Goal: Task Accomplishment & Management: Manage account settings

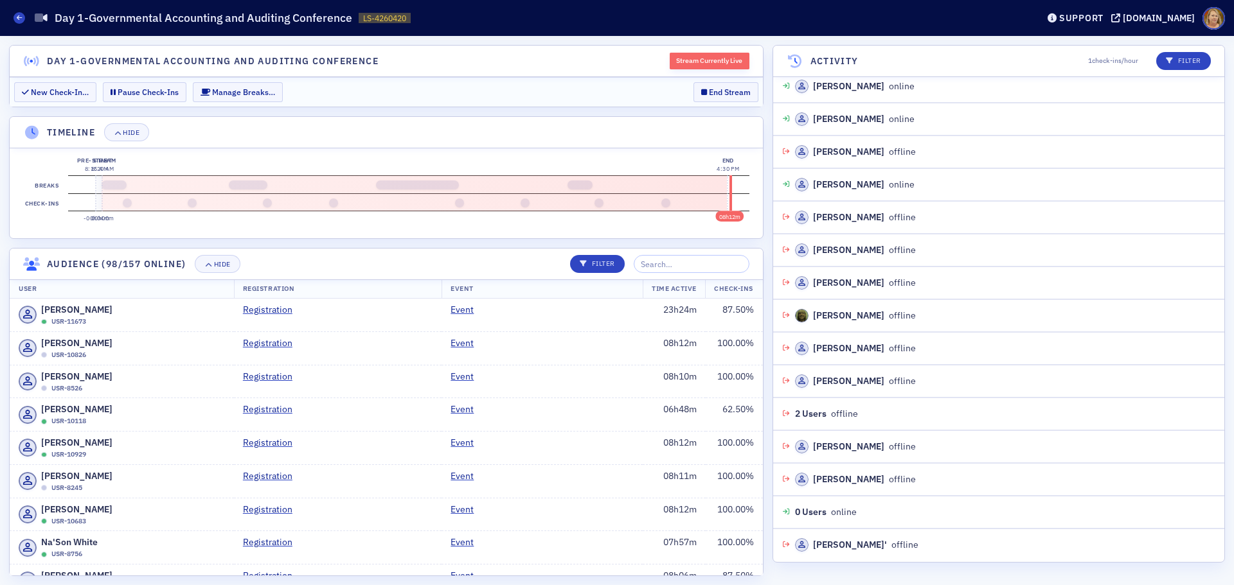
scroll to position [33044, 0]
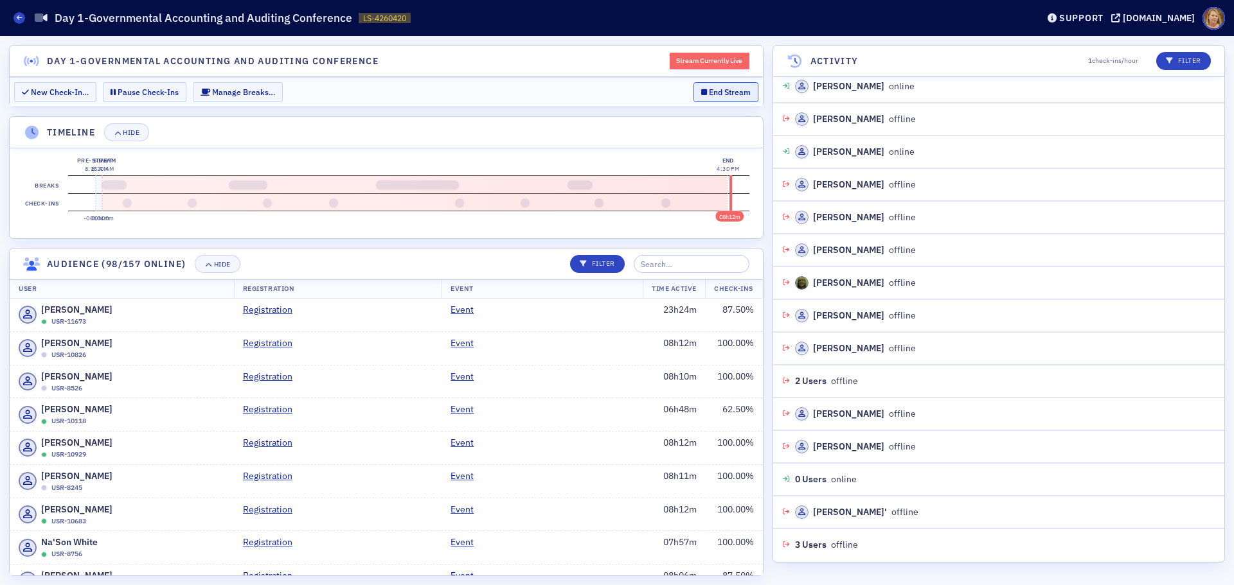
click at [713, 91] on button "End Stream" at bounding box center [725, 92] width 65 height 20
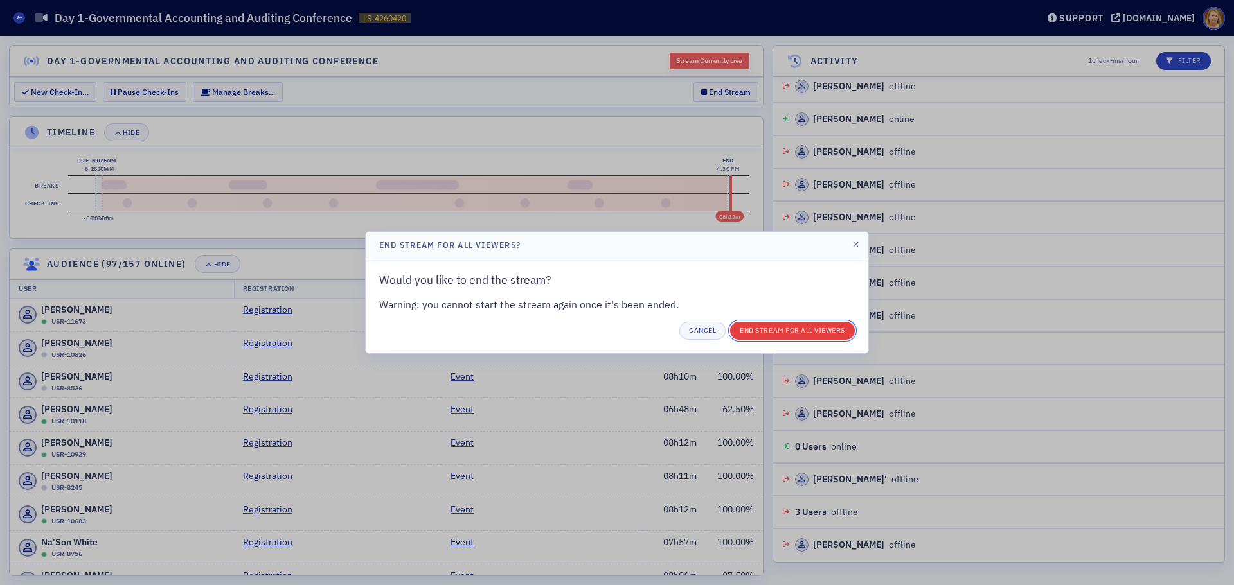
click at [765, 332] on button "End Stream for all Viewers" at bounding box center [792, 331] width 125 height 18
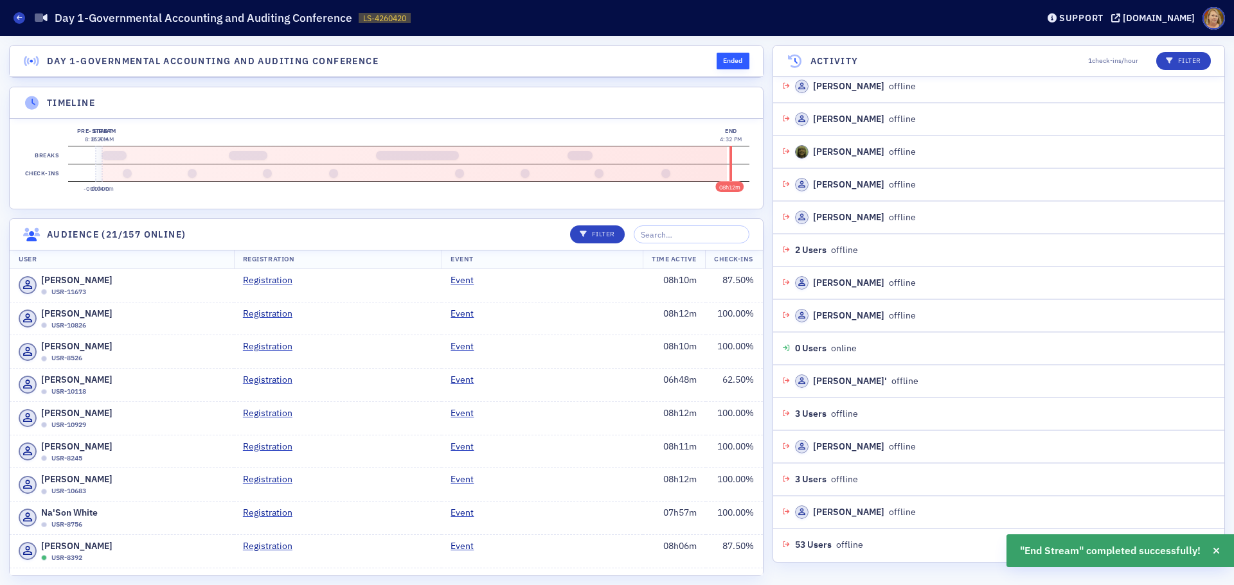
scroll to position [33208, 0]
